Goal: Task Accomplishment & Management: Manage account settings

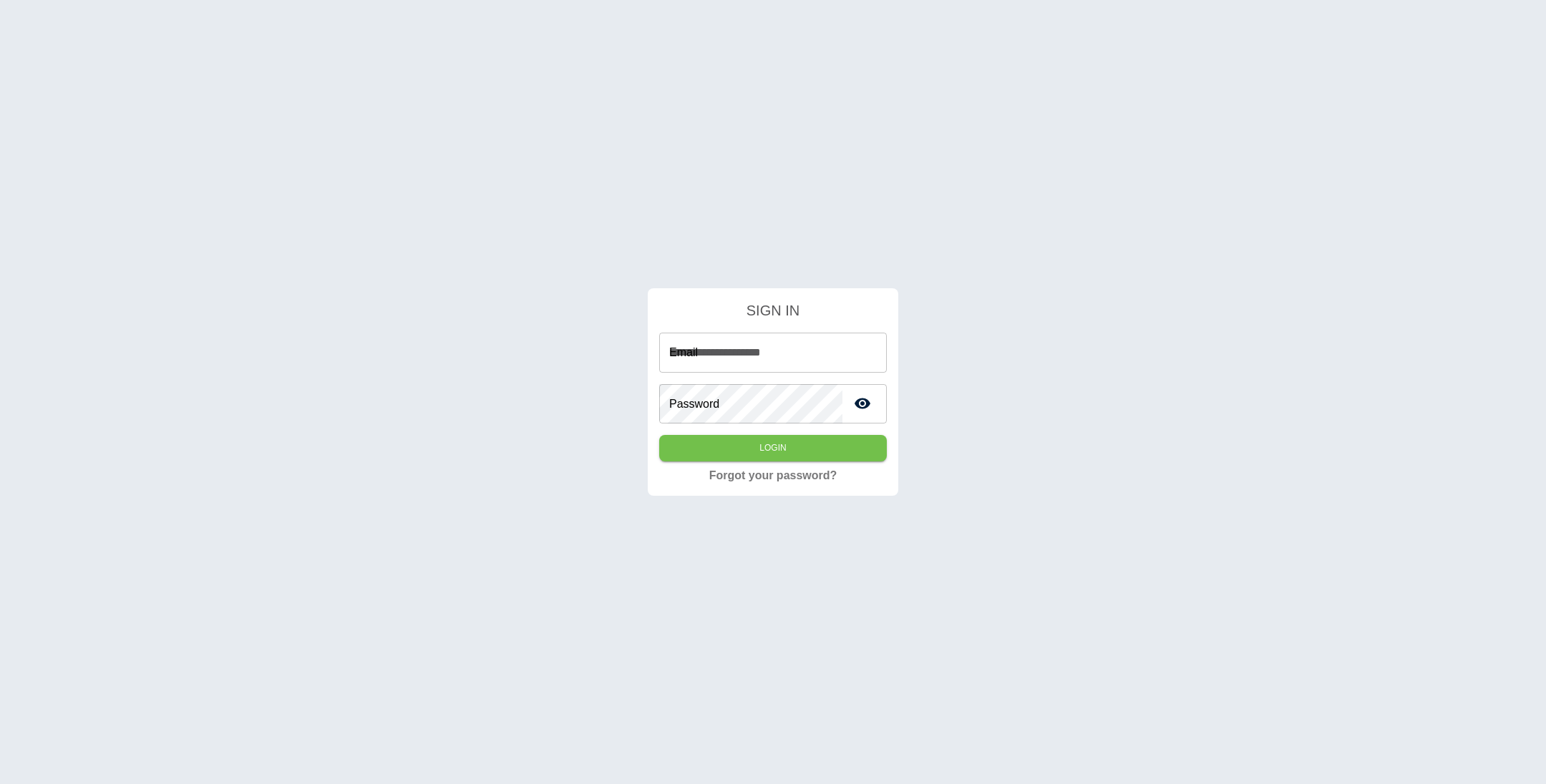
click at [830, 356] on input "**********" at bounding box center [773, 352] width 227 height 40
type input "**********"
click at [659, 435] on button "Login" at bounding box center [773, 448] width 227 height 26
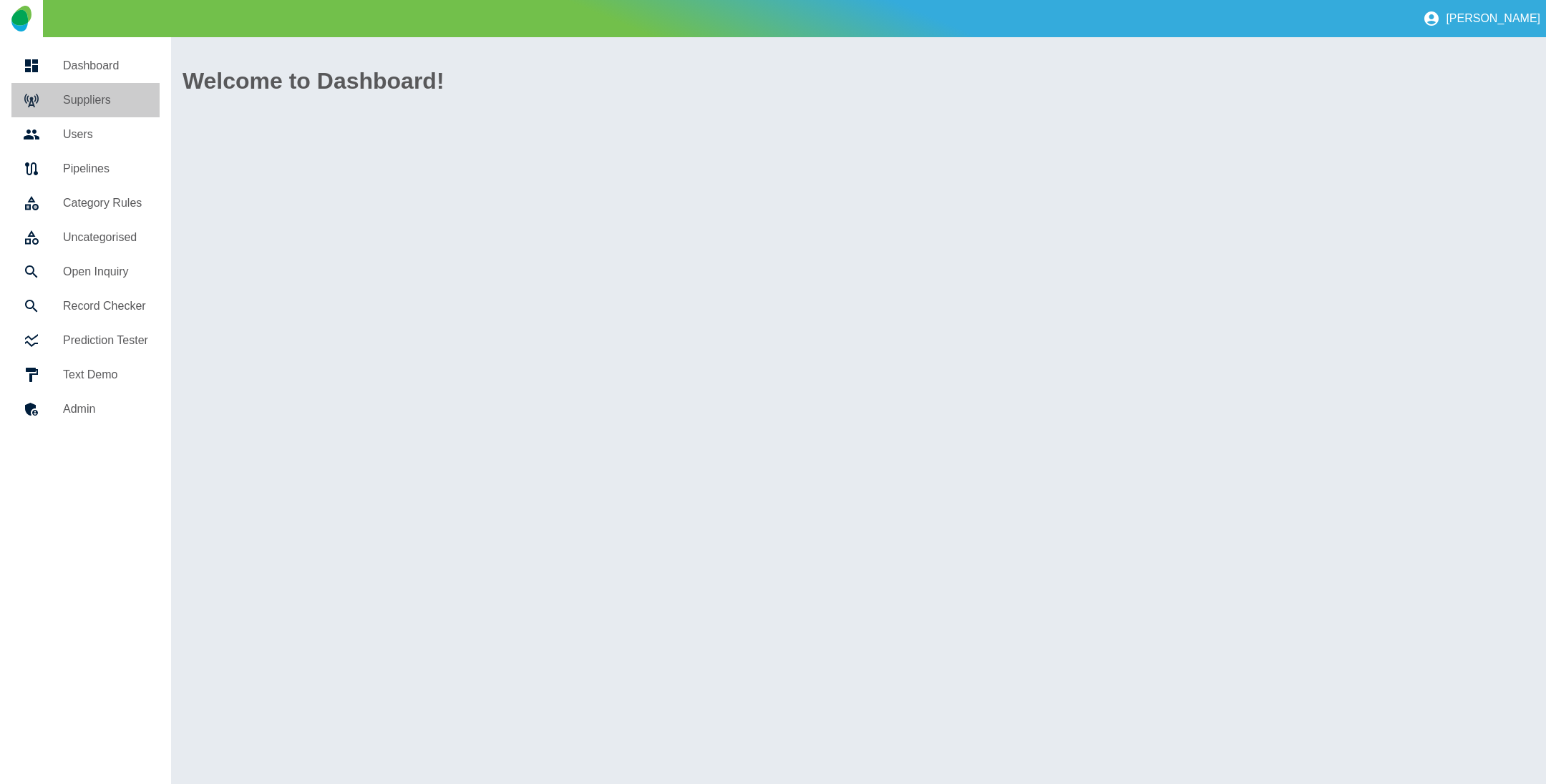
click at [83, 103] on h5 "Suppliers" at bounding box center [105, 100] width 85 height 17
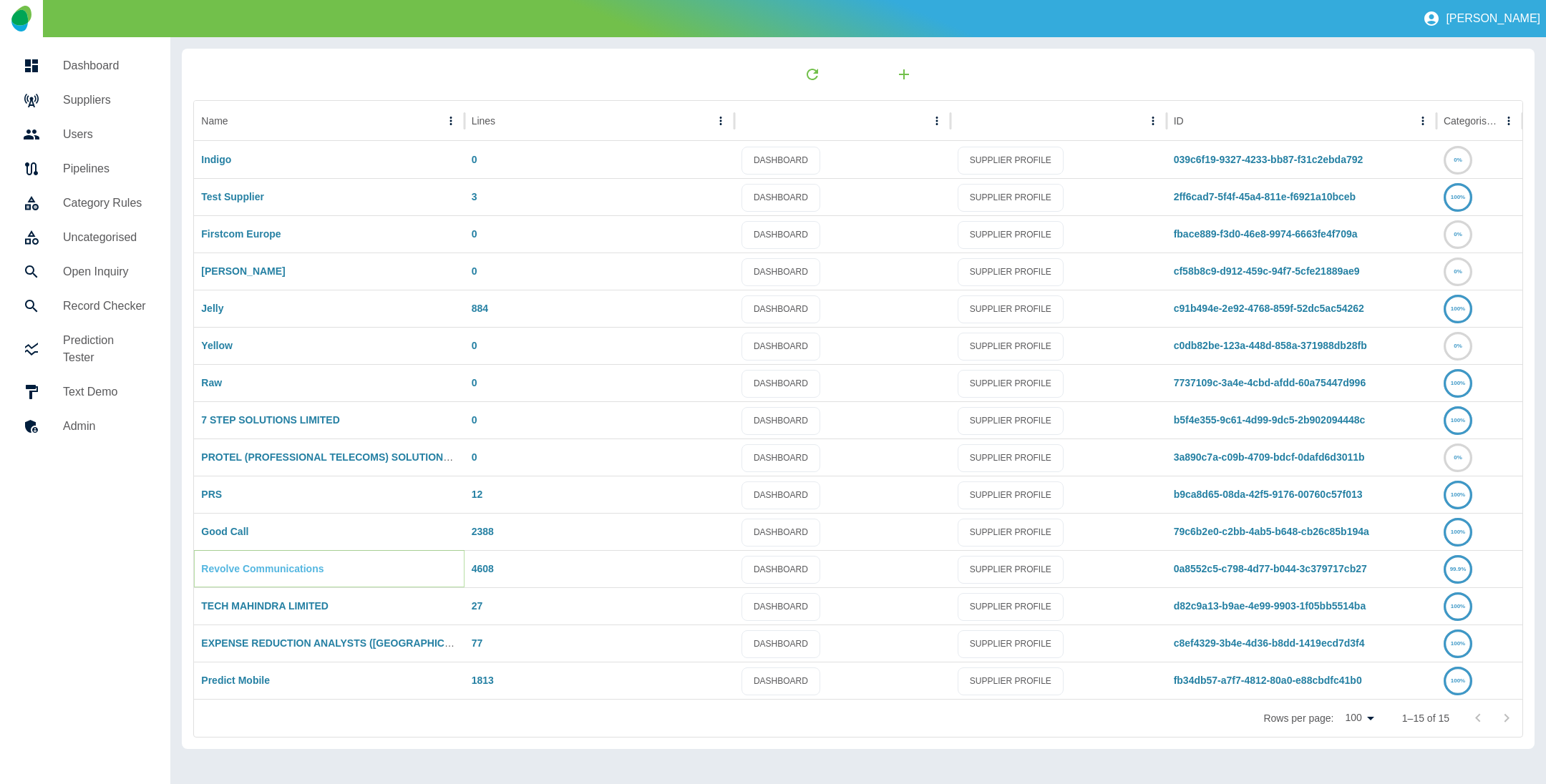
click at [236, 571] on link "Revolve Communications" at bounding box center [262, 568] width 123 height 11
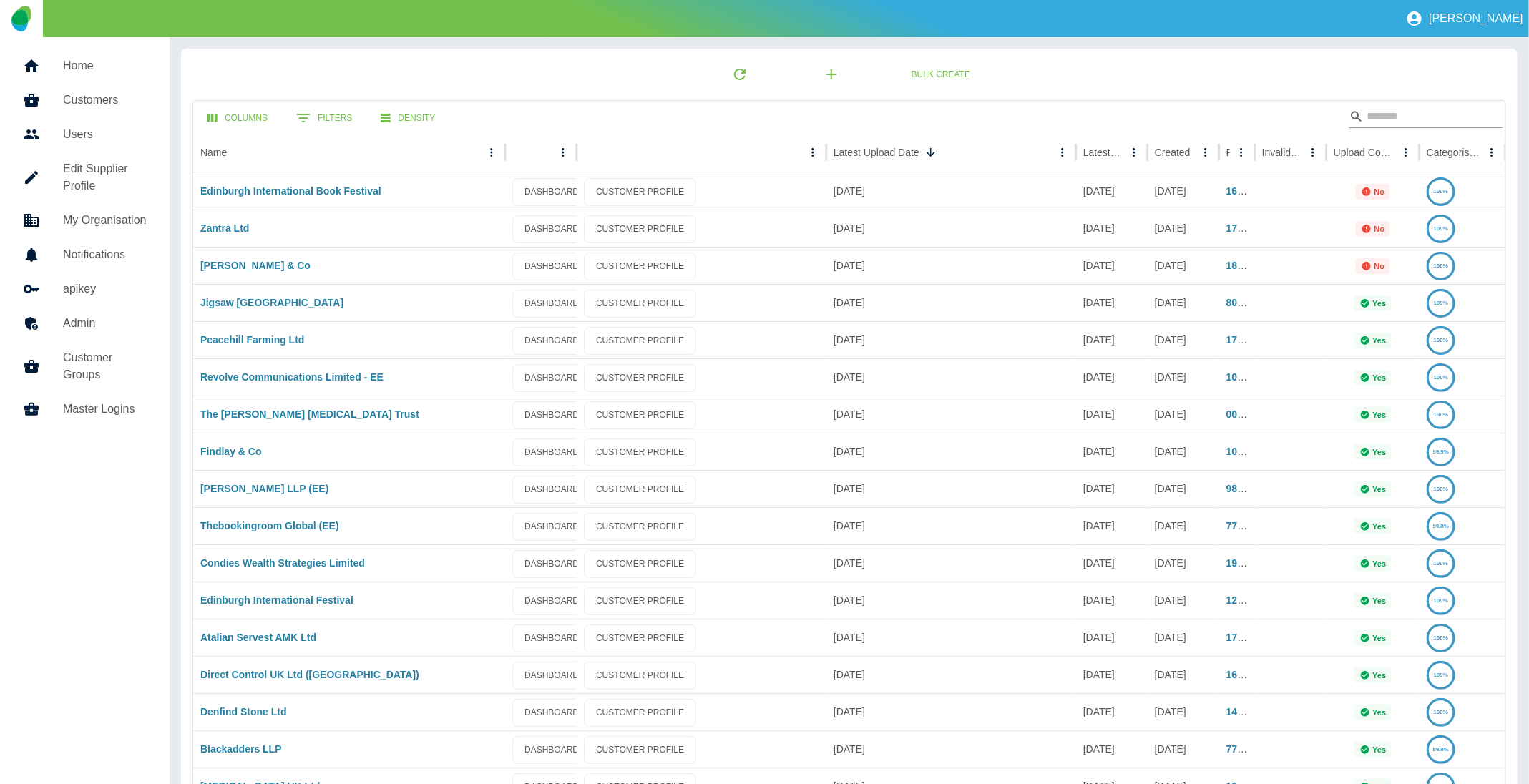
click at [1424, 120] on input "Search" at bounding box center [1424, 117] width 114 height 23
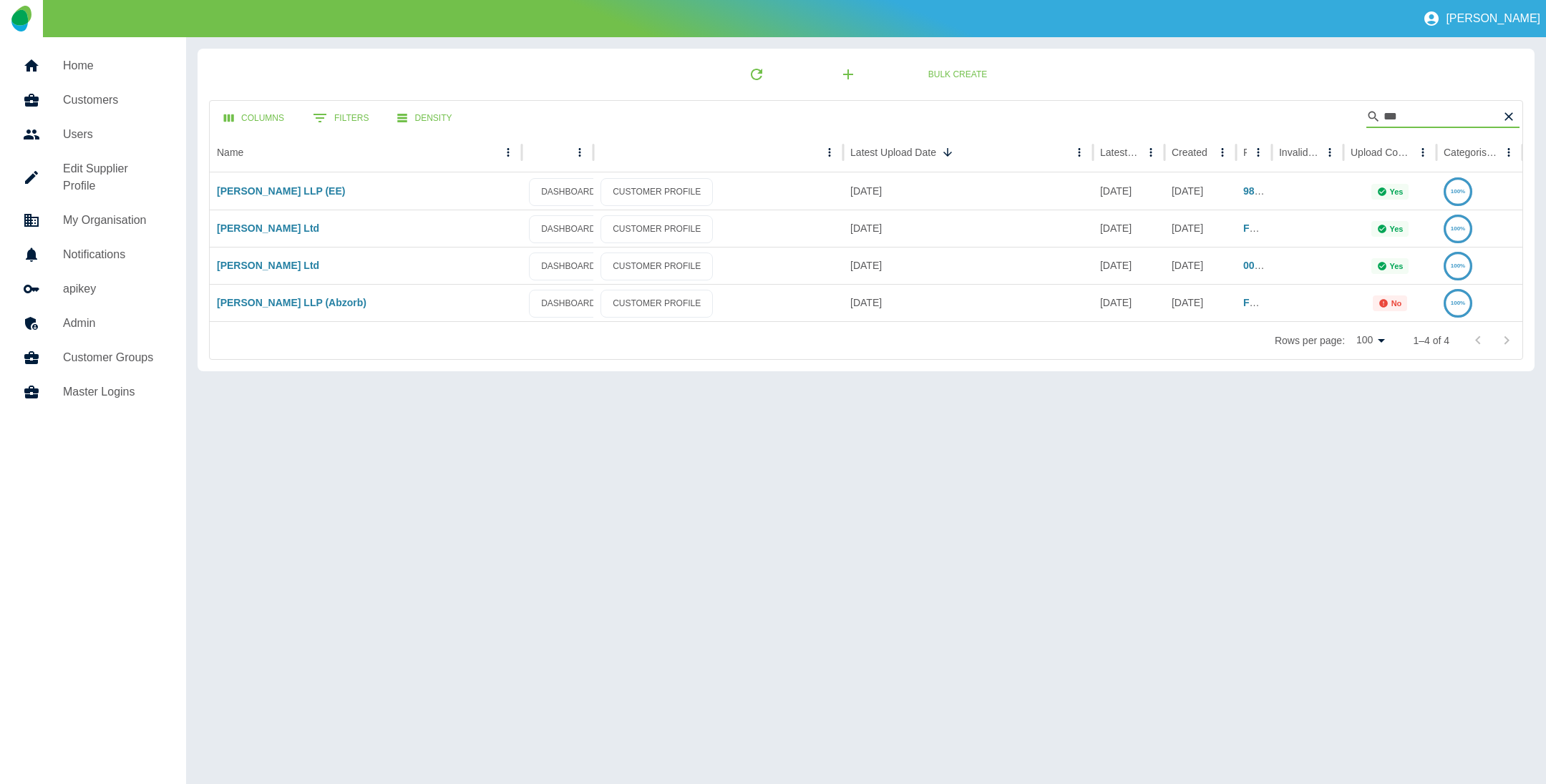
type input "***"
click at [312, 187] on link "[PERSON_NAME] LLP (EE)" at bounding box center [281, 190] width 128 height 11
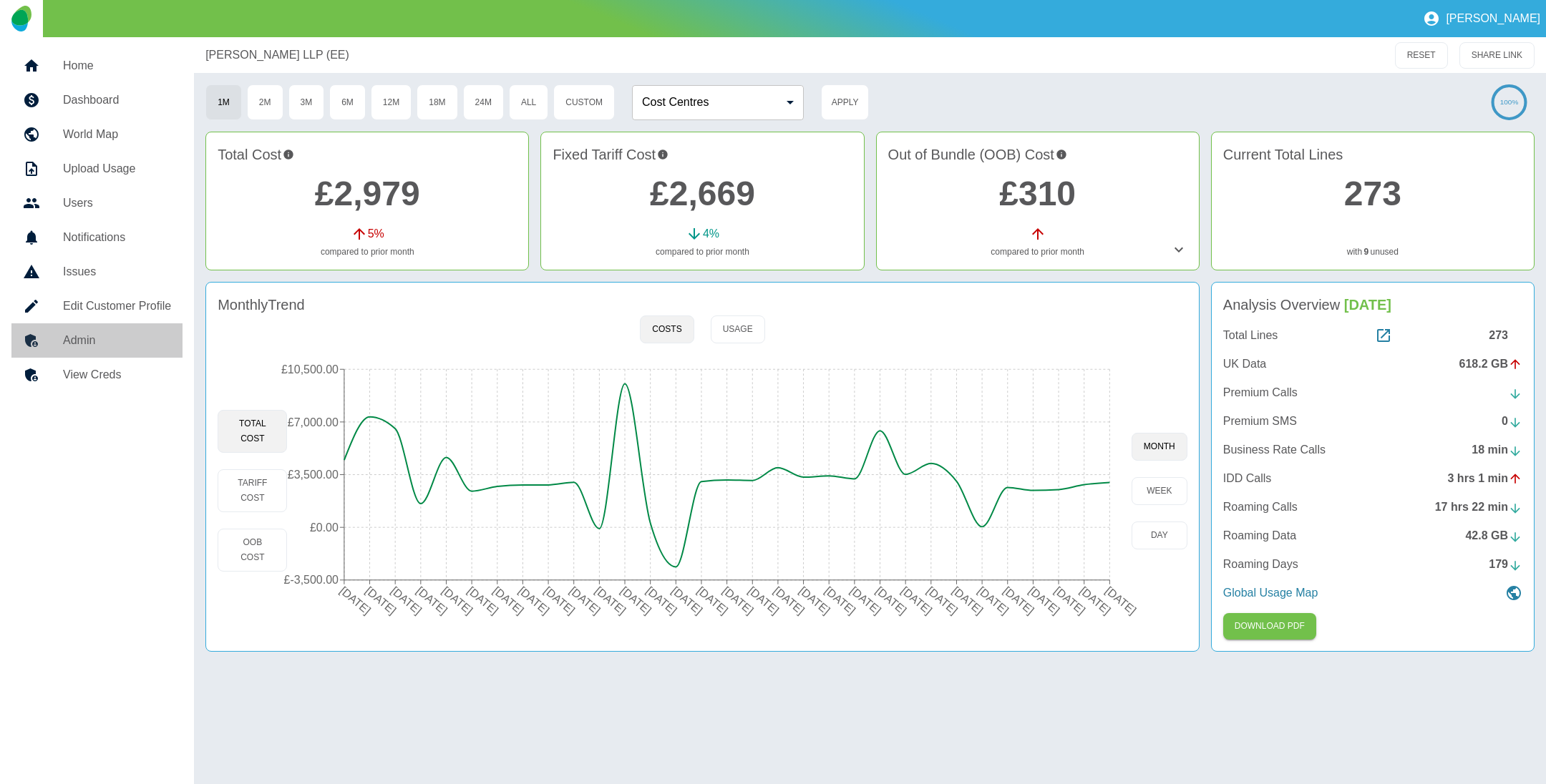
click at [111, 339] on h5 "Admin" at bounding box center [117, 340] width 108 height 17
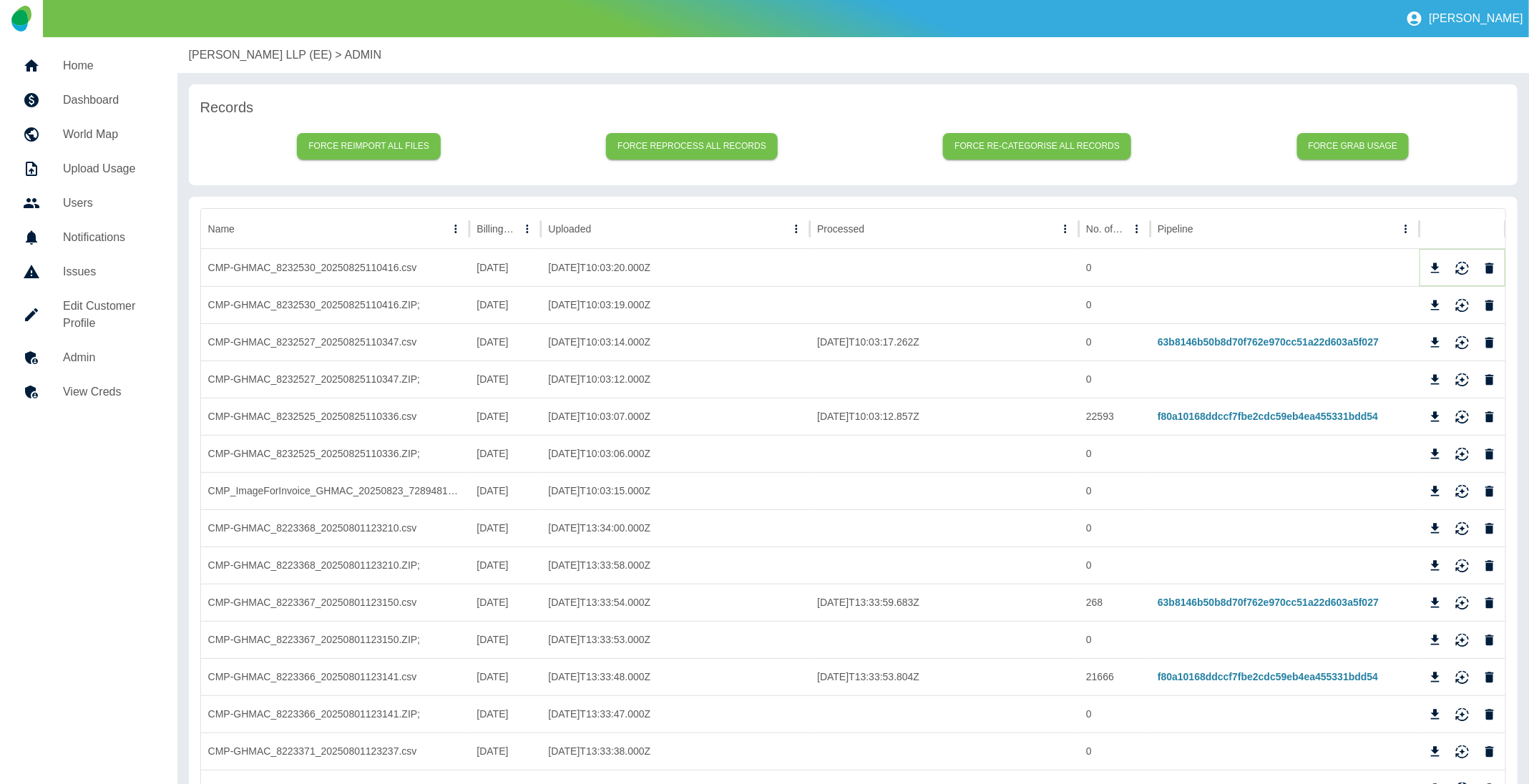
click at [1438, 266] on icon "Download" at bounding box center [1434, 267] width 8 height 10
click at [115, 349] on h5 "Admin" at bounding box center [109, 357] width 92 height 17
click at [90, 363] on h5 "Admin" at bounding box center [109, 357] width 92 height 17
click at [91, 399] on h5 "View Creds" at bounding box center [109, 392] width 92 height 17
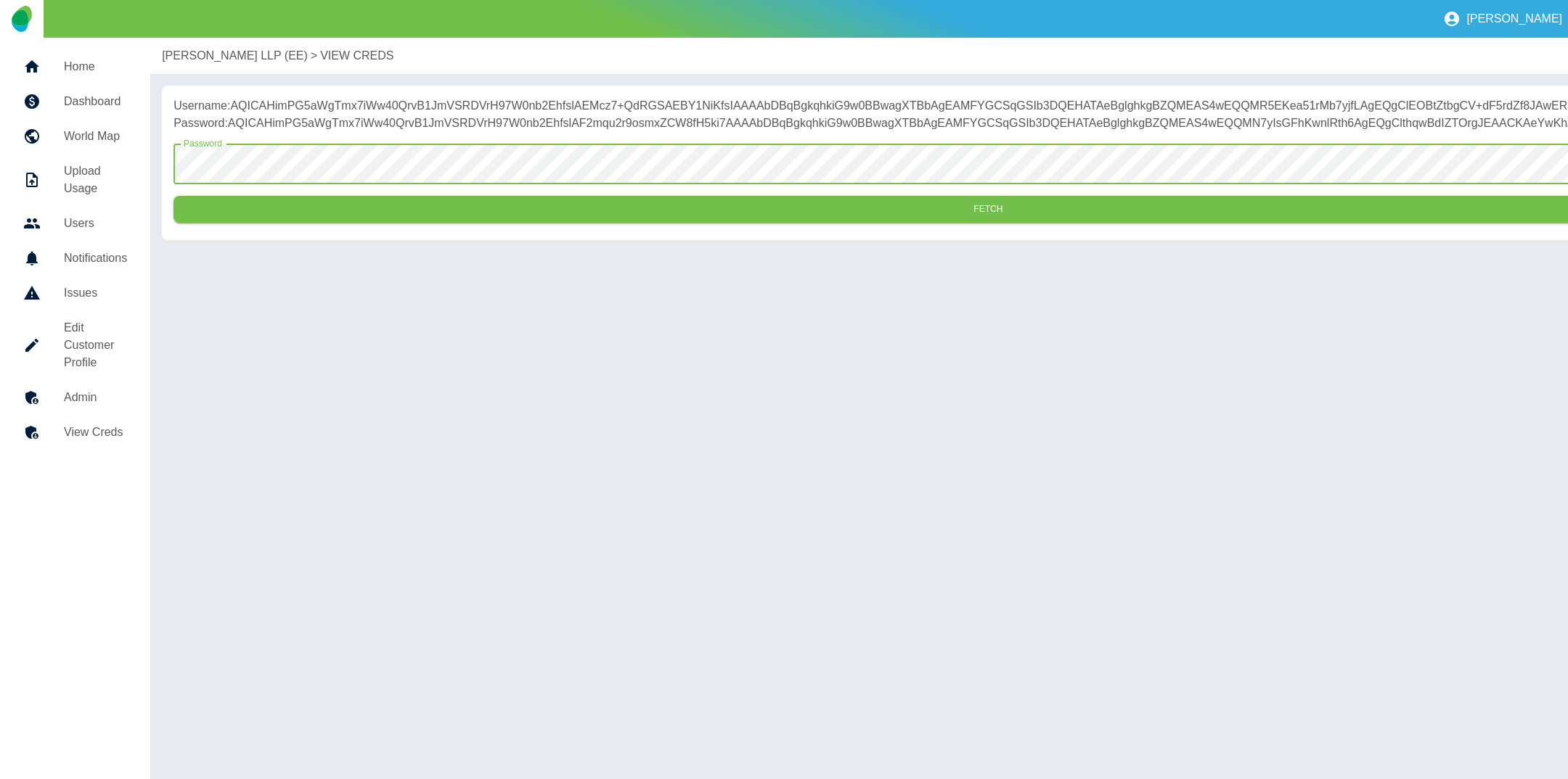
click at [173, 196] on button "Fetch" at bounding box center [987, 209] width 1628 height 27
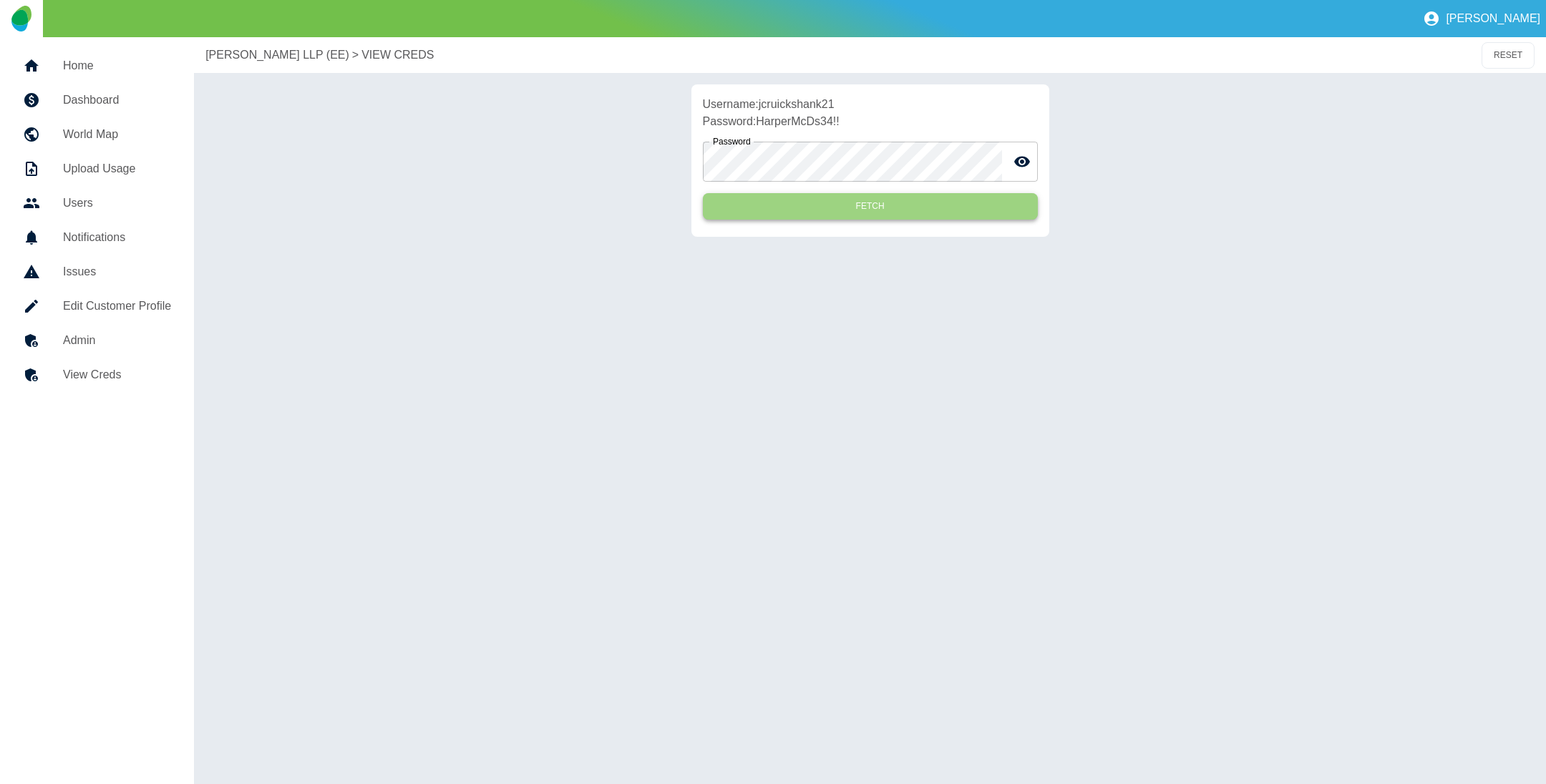
click at [854, 205] on button "Fetch" at bounding box center [870, 206] width 335 height 26
drag, startPoint x: 759, startPoint y: 105, endPoint x: 897, endPoint y: 114, distance: 138.3
click at [851, 102] on p "Username: jcruickshank21" at bounding box center [870, 104] width 335 height 17
click at [900, 111] on p "Username: jcruickshank21" at bounding box center [870, 104] width 335 height 17
drag, startPoint x: 760, startPoint y: 101, endPoint x: 854, endPoint y: 101, distance: 94.0
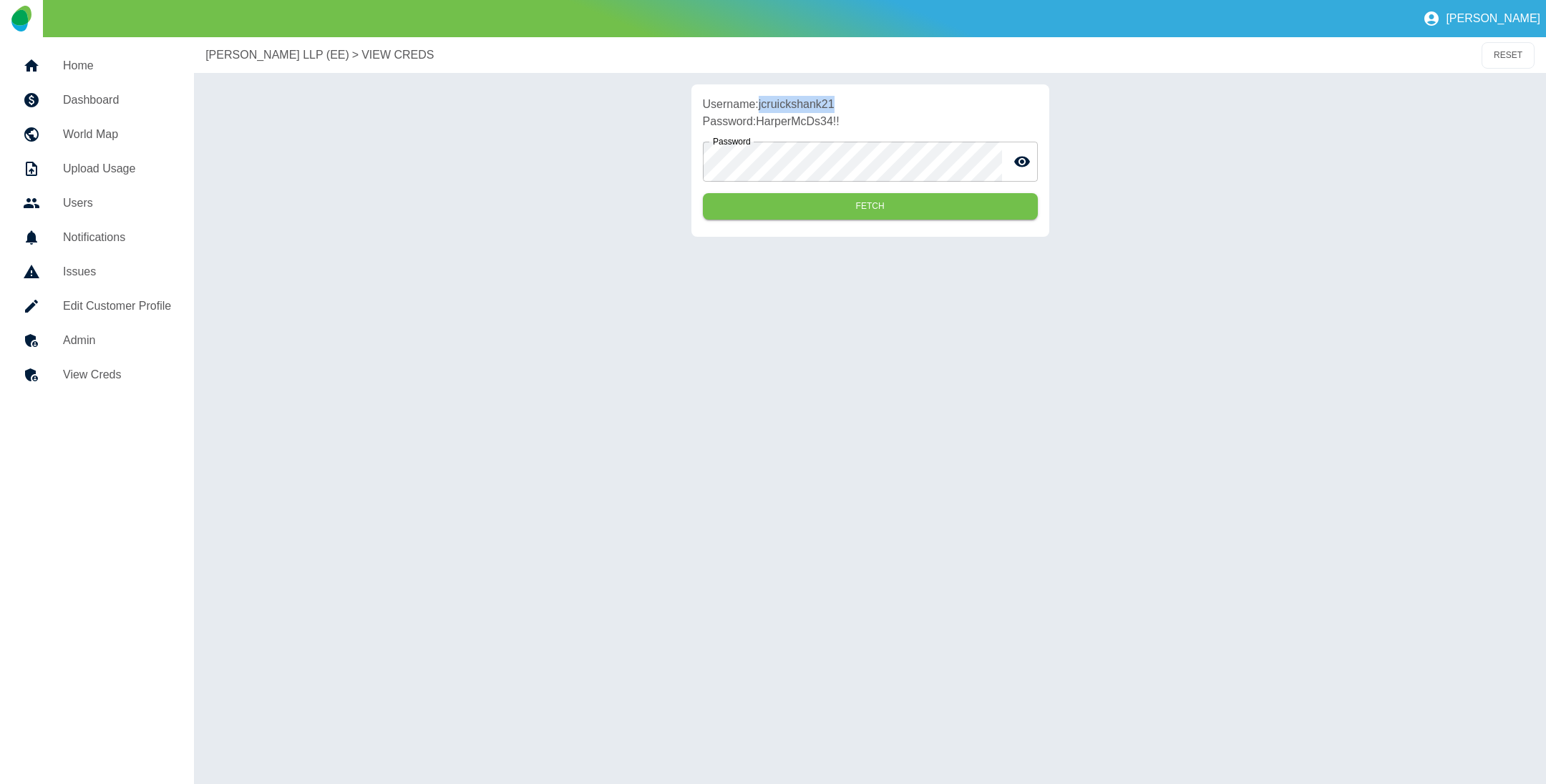
click at [854, 101] on p "Username: jcruickshank21" at bounding box center [870, 104] width 335 height 17
copy p "jcruickshank21"
drag, startPoint x: 757, startPoint y: 125, endPoint x: 864, endPoint y: 123, distance: 107.0
click at [864, 123] on p "Password: HarperMcDs34!!" at bounding box center [870, 121] width 335 height 17
copy p "HarperMcDs34!!"
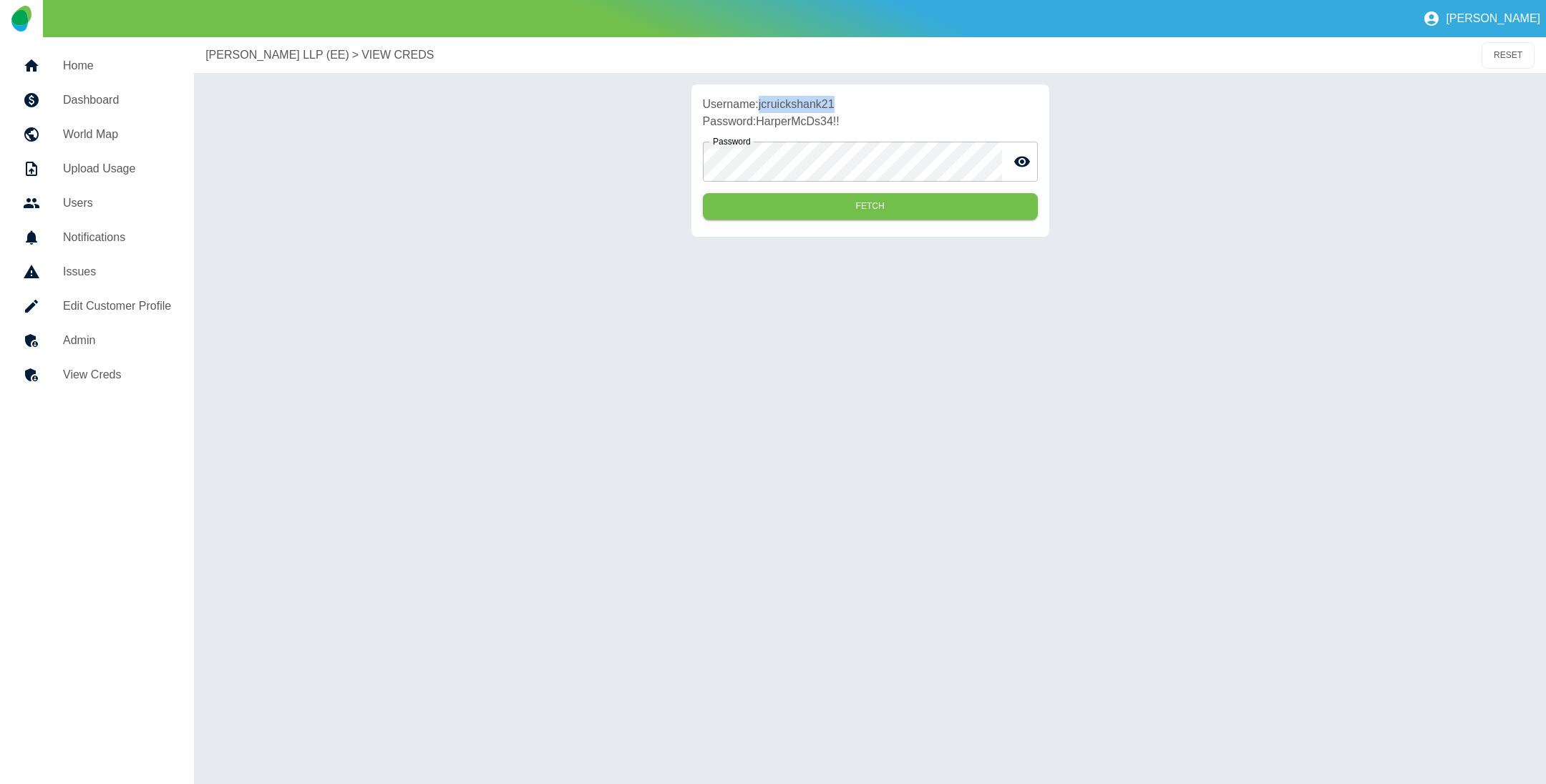
drag, startPoint x: 762, startPoint y: 109, endPoint x: 846, endPoint y: 101, distance: 84.4
click at [846, 101] on p "Username: jcruickshank21" at bounding box center [870, 104] width 335 height 17
copy p "jcruickshank21"
drag, startPoint x: 759, startPoint y: 123, endPoint x: 851, endPoint y: 125, distance: 92.0
click at [851, 125] on p "Password: HarperMcDs34!!" at bounding box center [870, 121] width 335 height 17
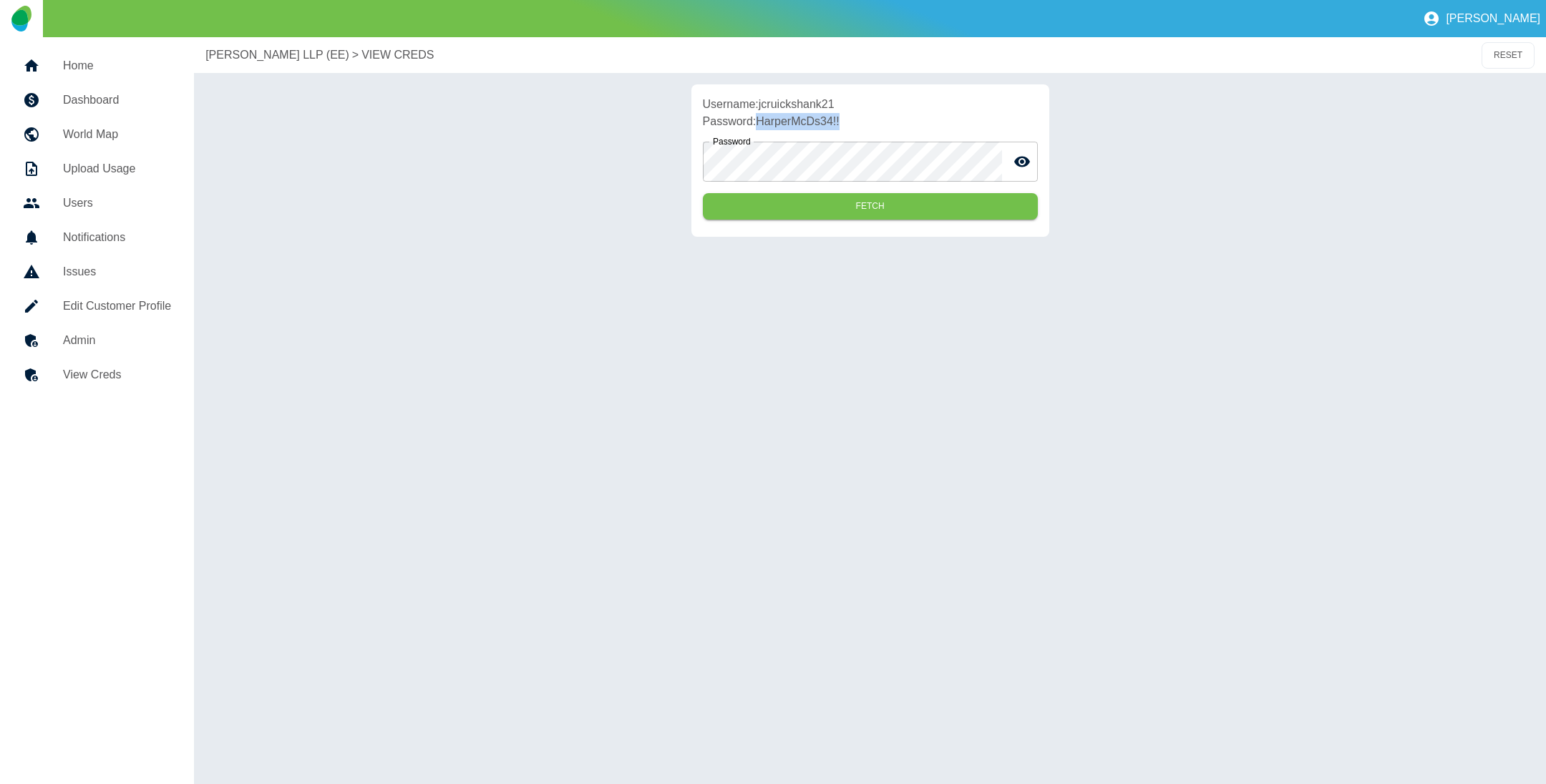
copy p "HarperMcDs34!!"
